Goal: Task Accomplishment & Management: Manage account settings

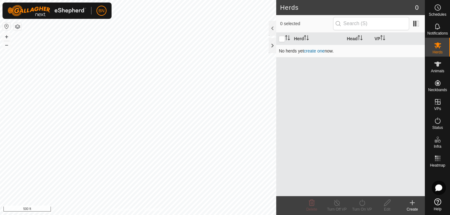
click at [311, 50] on link "create one" at bounding box center [314, 50] width 21 height 5
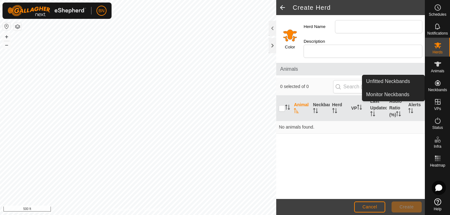
click at [438, 86] on icon at bounding box center [438, 83] width 8 height 8
click at [401, 82] on link "Unfitted Neckbands" at bounding box center [393, 81] width 62 height 13
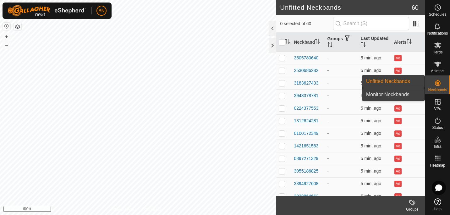
click at [405, 93] on link "Monitor Neckbands" at bounding box center [393, 94] width 62 height 13
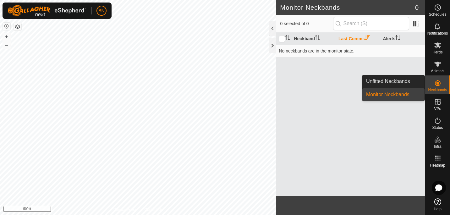
click at [442, 84] on es-neckbands-svg-icon at bounding box center [437, 83] width 11 height 10
click at [406, 81] on link "Unfitted Neckbands" at bounding box center [393, 81] width 62 height 13
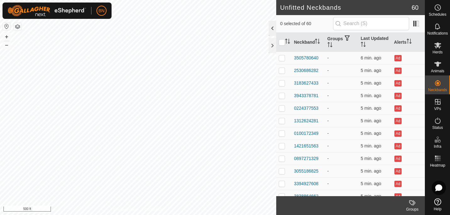
click at [271, 28] on div at bounding box center [272, 28] width 8 height 15
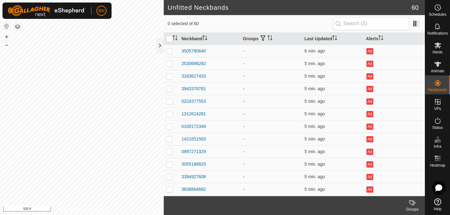
click at [413, 207] on div "Groups" at bounding box center [411, 209] width 25 height 6
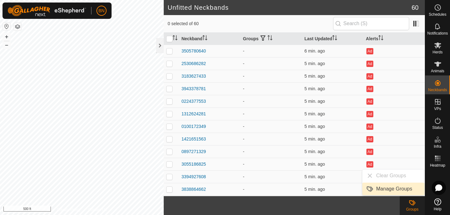
click at [396, 188] on link "Manage Groups" at bounding box center [393, 188] width 62 height 13
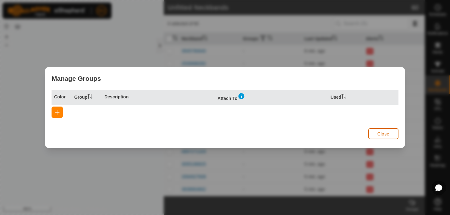
click at [379, 133] on span "Close" at bounding box center [383, 133] width 12 height 5
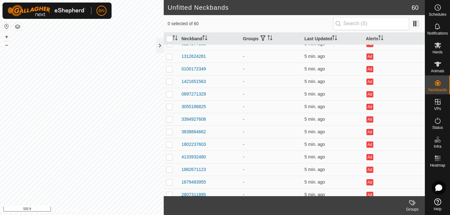
scroll to position [36, 0]
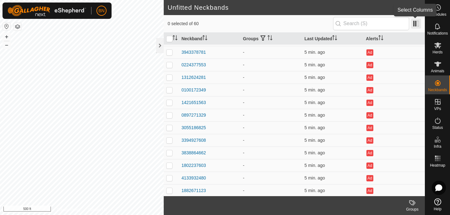
click at [418, 23] on span at bounding box center [416, 24] width 10 height 10
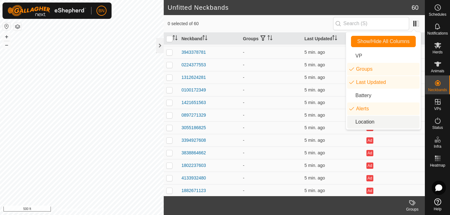
click at [379, 121] on li "Location" at bounding box center [383, 122] width 72 height 13
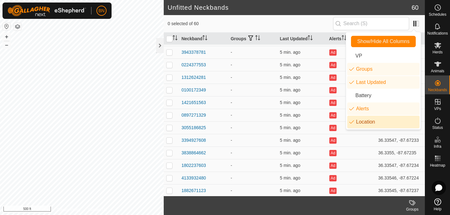
click at [362, 121] on li "Location" at bounding box center [383, 122] width 72 height 13
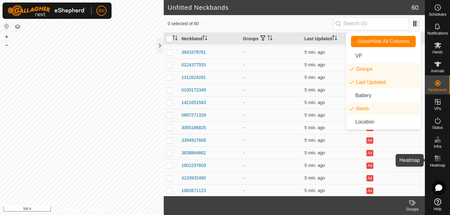
click at [438, 159] on icon at bounding box center [438, 158] width 8 height 8
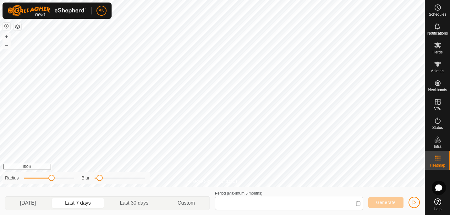
type input "[DATE] - [DATE]"
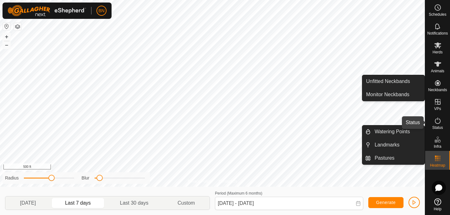
click at [436, 123] on icon at bounding box center [437, 120] width 6 height 6
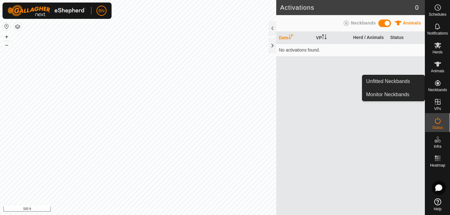
click at [439, 86] on icon at bounding box center [438, 83] width 8 height 8
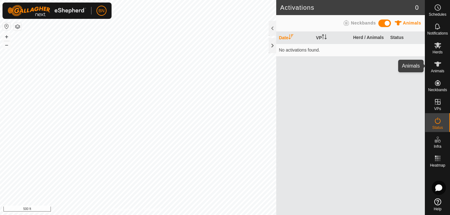
click at [436, 71] on span "Animals" at bounding box center [436, 71] width 13 height 4
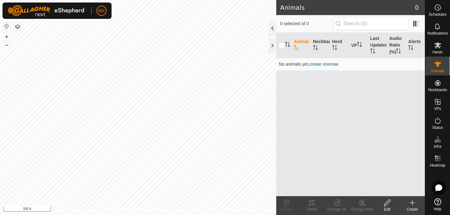
click at [273, 26] on div at bounding box center [272, 28] width 8 height 15
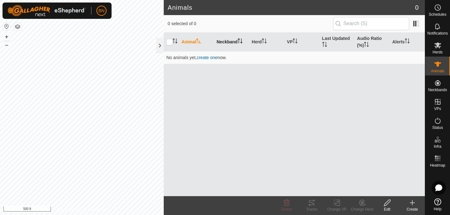
click at [229, 43] on th "Neckband" at bounding box center [231, 42] width 35 height 19
click at [207, 57] on span "create one" at bounding box center [207, 57] width 21 height 5
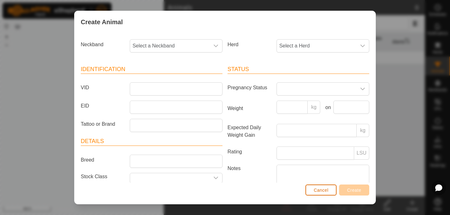
click at [319, 192] on span "Cancel" at bounding box center [320, 189] width 15 height 5
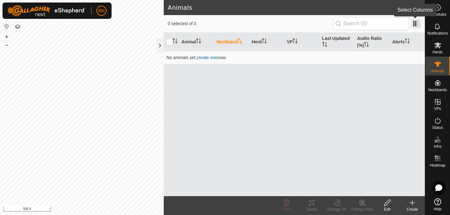
click at [413, 24] on span at bounding box center [416, 24] width 10 height 10
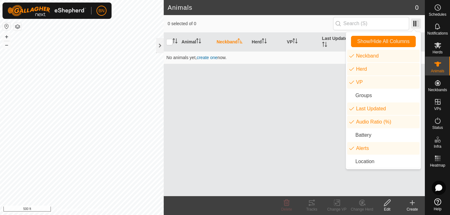
click at [413, 24] on span at bounding box center [416, 24] width 10 height 10
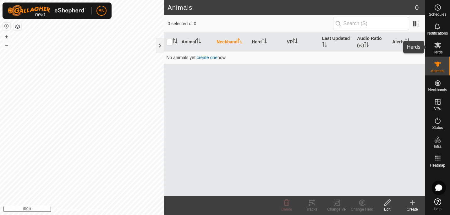
click at [438, 51] on span "Herds" at bounding box center [437, 52] width 10 height 4
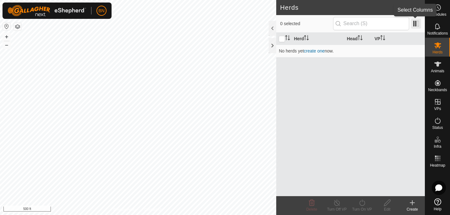
click at [417, 22] on span at bounding box center [416, 24] width 10 height 10
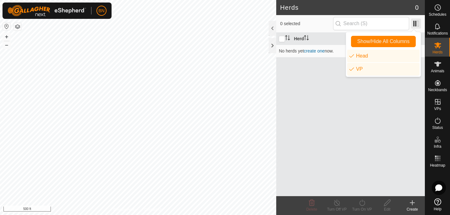
click at [417, 22] on span at bounding box center [416, 24] width 10 height 10
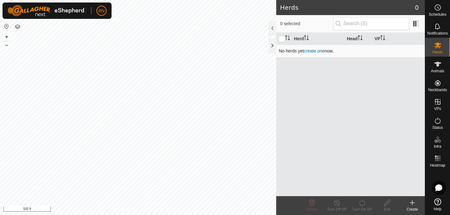
click at [308, 51] on link "create one" at bounding box center [314, 50] width 21 height 5
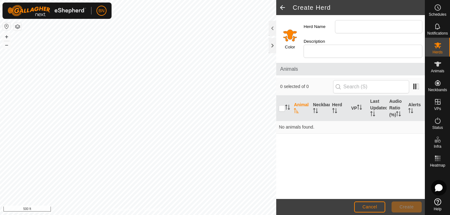
click at [441, 190] on icon at bounding box center [438, 187] width 7 height 7
click at [397, 179] on div "Animal Neckband Herd VP Last Updated Audio Ratio (%) Alerts No animals found." at bounding box center [350, 146] width 148 height 103
click at [103, 13] on span "BN" at bounding box center [101, 11] width 6 height 7
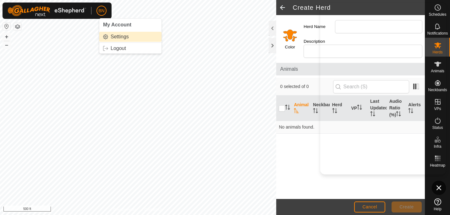
click at [118, 37] on link "Settings" at bounding box center [130, 37] width 62 height 10
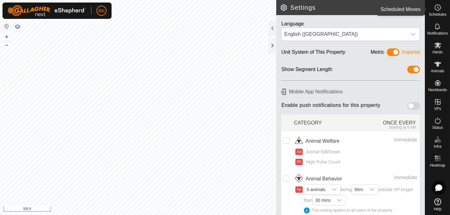
click at [440, 9] on icon at bounding box center [438, 8] width 8 height 8
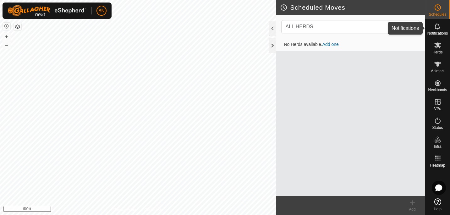
click at [439, 27] on icon at bounding box center [436, 26] width 5 height 6
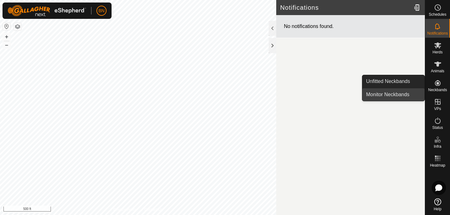
drag, startPoint x: 416, startPoint y: 87, endPoint x: 385, endPoint y: 94, distance: 31.6
click at [385, 94] on link "Monitor Neckbands" at bounding box center [393, 94] width 62 height 13
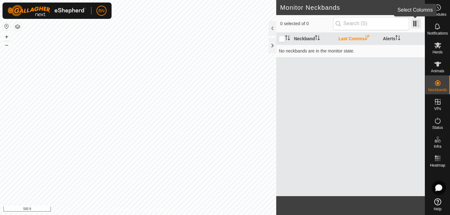
click at [415, 24] on span at bounding box center [416, 24] width 10 height 10
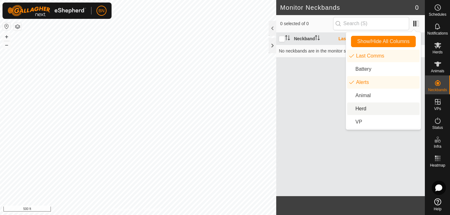
click at [360, 109] on li "Herd" at bounding box center [383, 108] width 72 height 13
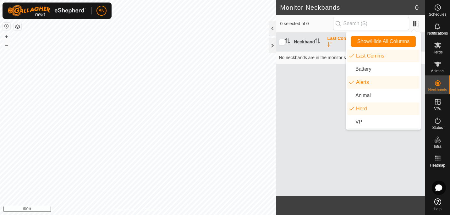
click at [396, 9] on h2 "Monitor Neckbands" at bounding box center [347, 8] width 135 height 8
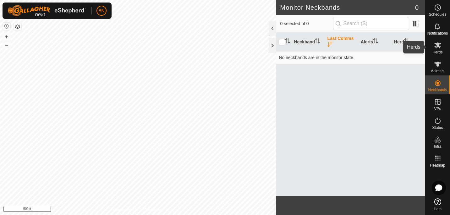
click at [437, 47] on icon at bounding box center [437, 45] width 7 height 6
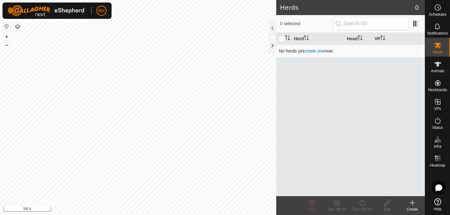
click at [313, 51] on link "create one" at bounding box center [314, 50] width 21 height 5
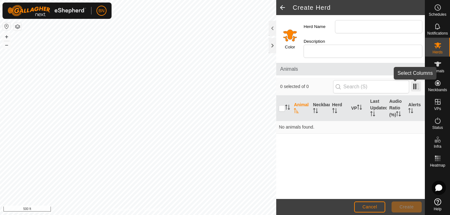
click at [419, 85] on span at bounding box center [416, 86] width 10 height 10
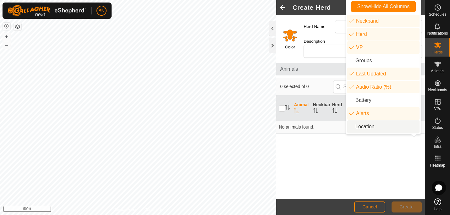
click at [359, 154] on div "Animal Neckband Herd VP Last Updated Audio Ratio (%) Alerts No animals found." at bounding box center [350, 146] width 148 height 103
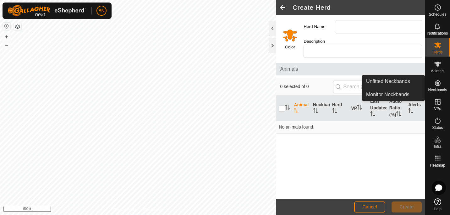
click at [439, 84] on icon at bounding box center [438, 83] width 8 height 8
click at [395, 82] on link "Unfitted Neckbands" at bounding box center [393, 81] width 62 height 13
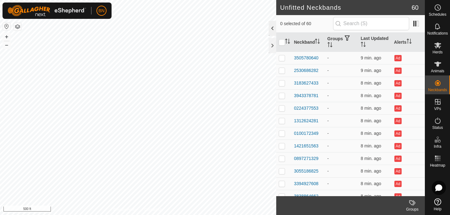
click at [272, 25] on div at bounding box center [272, 28] width 8 height 15
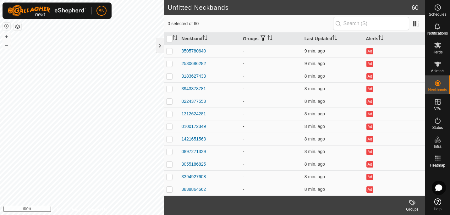
click at [169, 52] on p-checkbox at bounding box center [169, 50] width 6 height 5
checkbox input "true"
click at [168, 62] on p-checkbox at bounding box center [169, 63] width 6 height 5
checkbox input "true"
click at [171, 77] on p-checkbox at bounding box center [169, 75] width 6 height 5
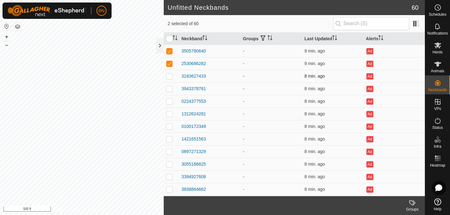
checkbox input "true"
click at [169, 38] on input "checkbox" at bounding box center [169, 39] width 6 height 6
checkbox input "true"
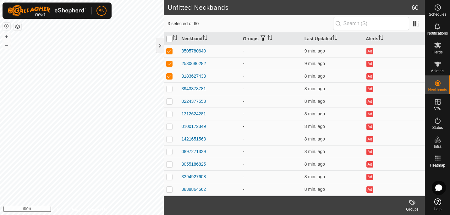
checkbox input "true"
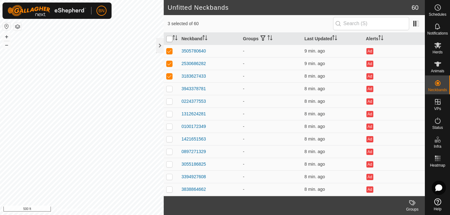
checkbox input "true"
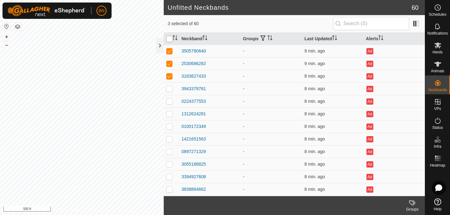
checkbox input "true"
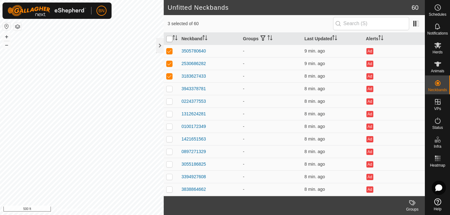
checkbox input "true"
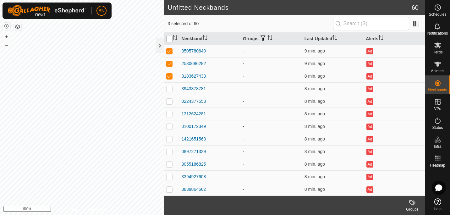
checkbox input "true"
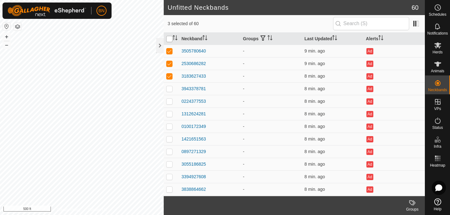
checkbox input "true"
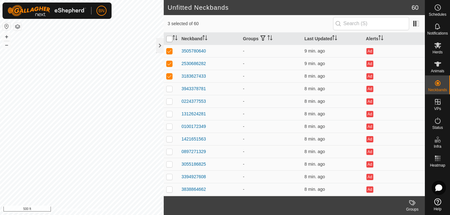
checkbox input "true"
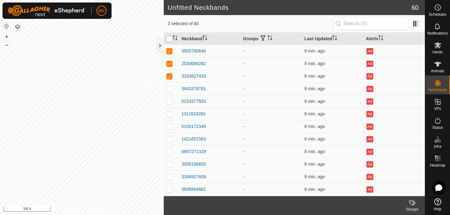
checkbox input "true"
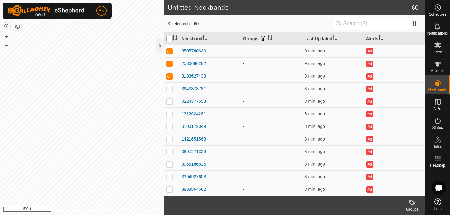
checkbox input "true"
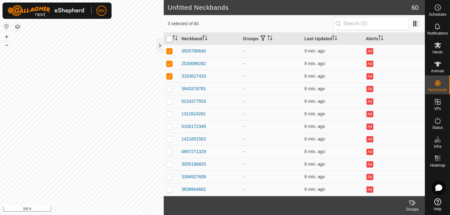
checkbox input "true"
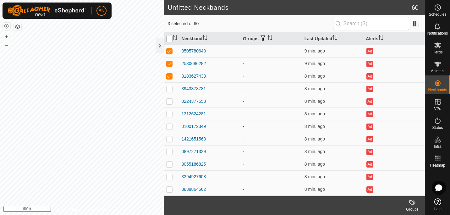
checkbox input "true"
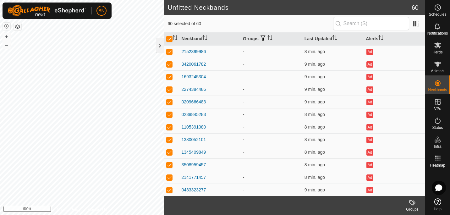
scroll to position [602, 0]
click at [247, 40] on th "Groups" at bounding box center [271, 39] width 62 height 12
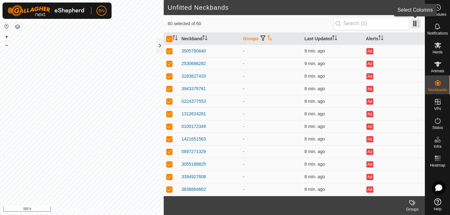
click at [418, 21] on span at bounding box center [416, 24] width 10 height 10
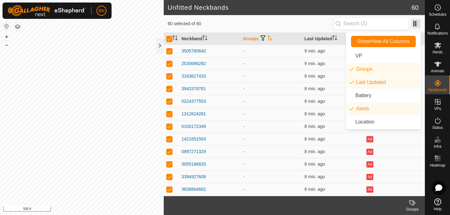
click at [418, 21] on span at bounding box center [416, 24] width 10 height 10
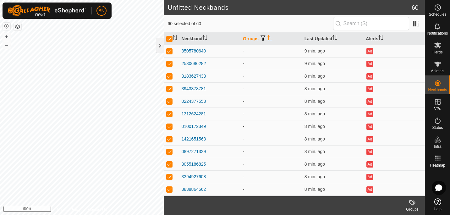
drag, startPoint x: 223, startPoint y: 81, endPoint x: 234, endPoint y: 17, distance: 65.1
click at [234, 17] on div "60 selected of 60" at bounding box center [294, 24] width 261 height 18
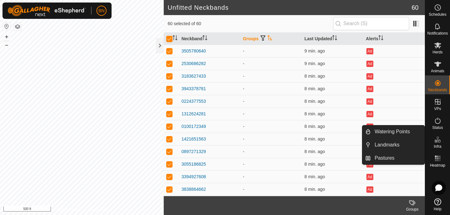
click at [440, 141] on icon at bounding box center [438, 140] width 8 height 8
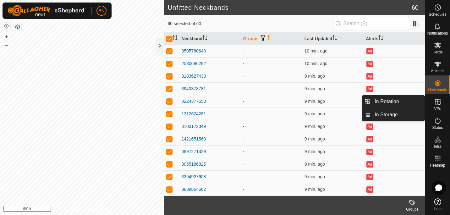
click at [408, 206] on icon at bounding box center [412, 203] width 8 height 8
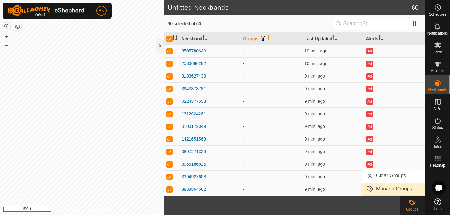
click at [400, 189] on link "Manage Groups" at bounding box center [393, 188] width 62 height 13
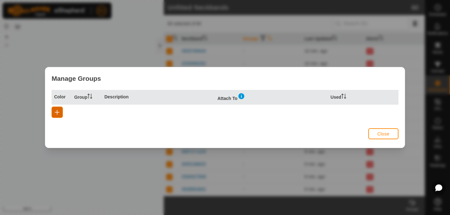
click at [55, 115] on button "button" at bounding box center [56, 111] width 11 height 11
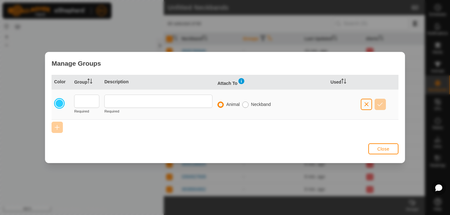
click at [247, 104] on input "radio" at bounding box center [245, 104] width 6 height 6
radio input "true"
click at [221, 105] on input "radio" at bounding box center [220, 104] width 6 height 6
radio input "true"
radio input "false"
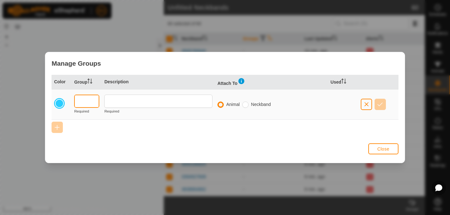
click at [87, 103] on input "text" at bounding box center [86, 100] width 25 height 13
type input "COW"
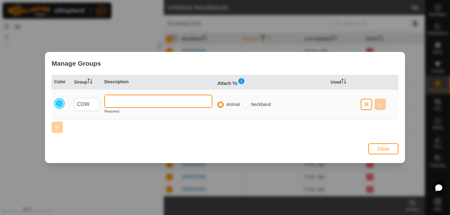
click at [146, 101] on input "text" at bounding box center [158, 100] width 108 height 13
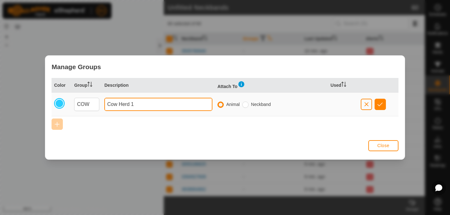
type input "Cow Herd 1"
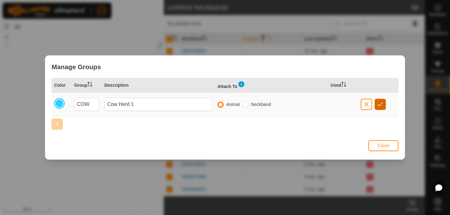
click at [383, 103] on button "button" at bounding box center [379, 104] width 11 height 11
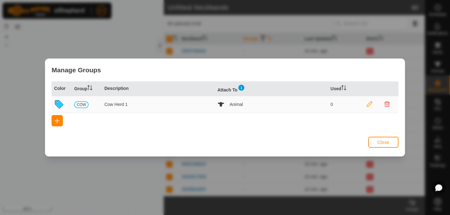
click at [116, 22] on div "Manage Groups Color Group Description Attach To Used COW Cow Herd 1 Animal 0 Cl…" at bounding box center [225, 107] width 450 height 215
click at [386, 142] on span "Close" at bounding box center [383, 142] width 12 height 5
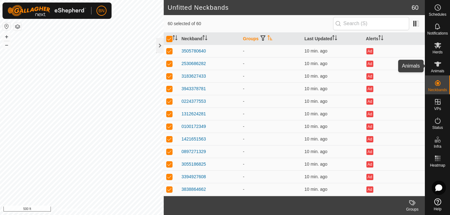
click at [437, 66] on icon at bounding box center [437, 64] width 7 height 5
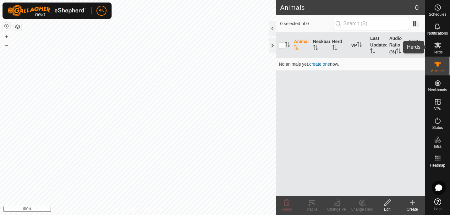
click at [440, 47] on icon at bounding box center [438, 45] width 8 height 8
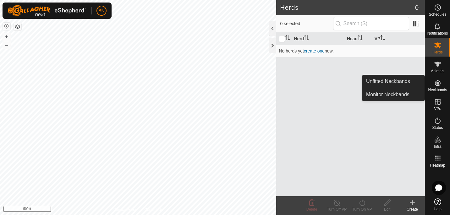
click at [439, 76] on div "Neckbands" at bounding box center [437, 84] width 25 height 19
click at [400, 82] on link "Unfitted Neckbands" at bounding box center [393, 81] width 62 height 13
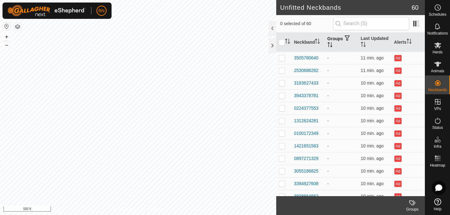
click at [332, 39] on th "Groups" at bounding box center [341, 42] width 33 height 19
click at [306, 57] on div "3505780640" at bounding box center [306, 58] width 24 height 7
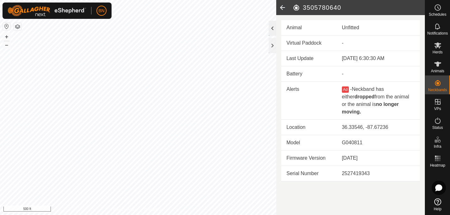
click at [274, 31] on div at bounding box center [272, 28] width 8 height 15
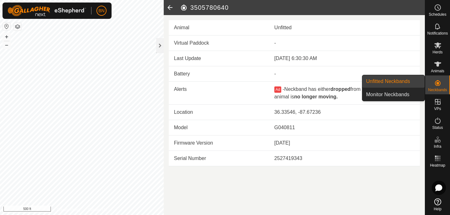
click at [442, 82] on es-neckbands-svg-icon at bounding box center [437, 83] width 11 height 10
click at [405, 92] on link "Monitor Neckbands" at bounding box center [393, 94] width 62 height 13
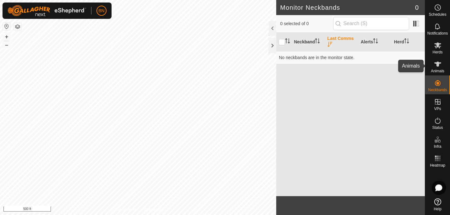
click at [434, 64] on icon at bounding box center [438, 64] width 8 height 8
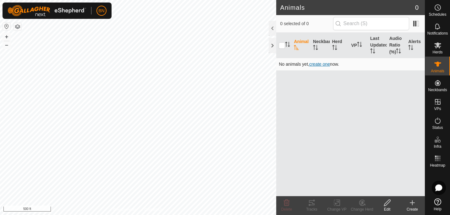
click at [317, 65] on span "create one" at bounding box center [319, 64] width 21 height 5
